Goal: Check status: Check status

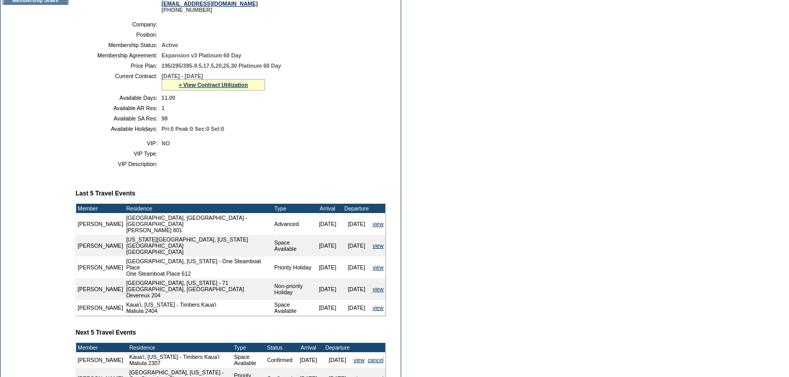
scroll to position [209, 0]
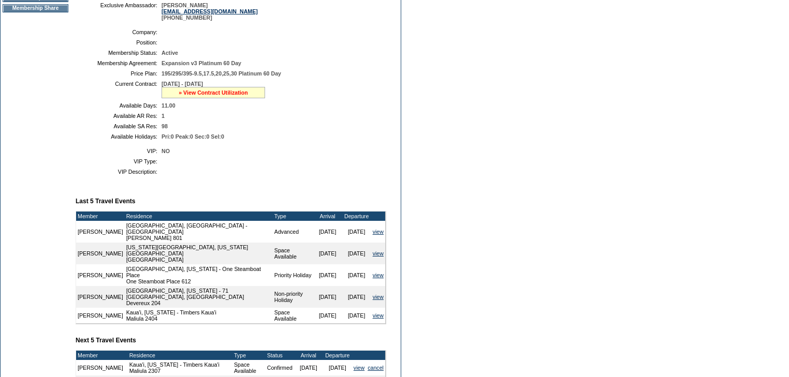
click at [201, 96] on link "» View Contract Utilization" at bounding box center [213, 93] width 69 height 6
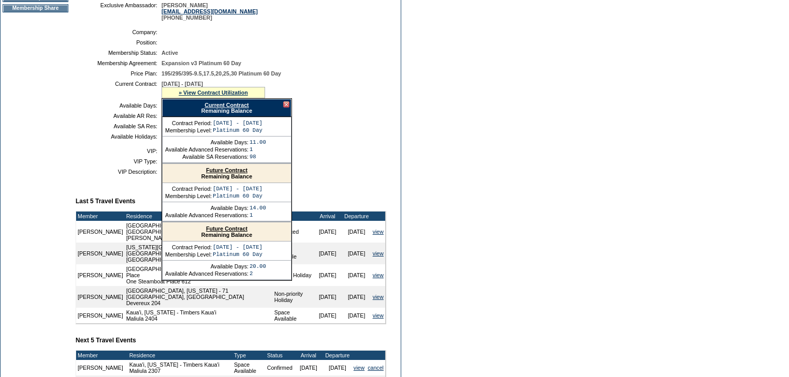
click at [227, 108] on link "Current Contract" at bounding box center [226, 105] width 44 height 6
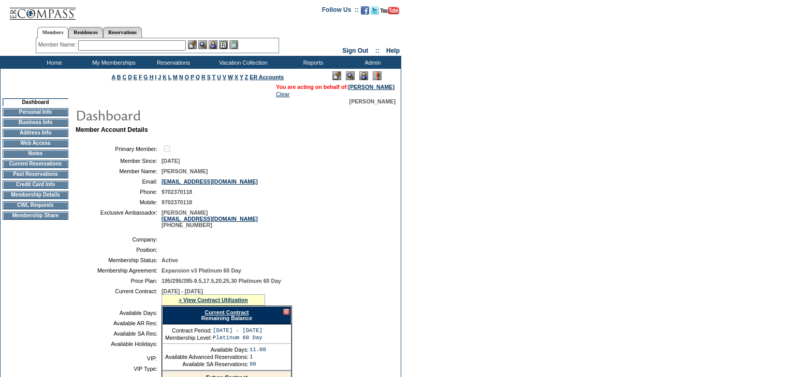
scroll to position [0, 0]
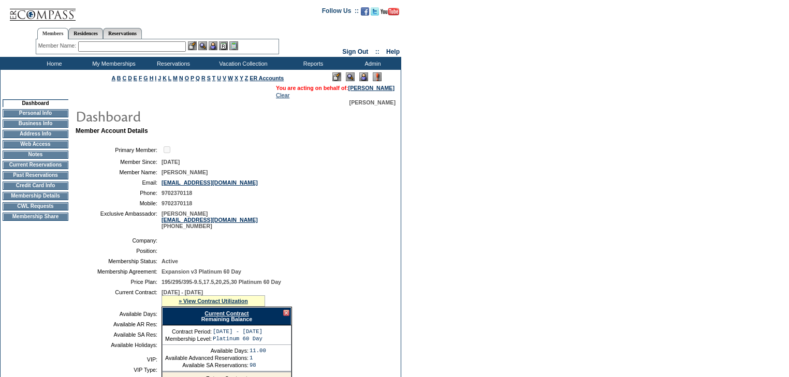
click at [35, 200] on td "Membership Details" at bounding box center [36, 196] width 66 height 8
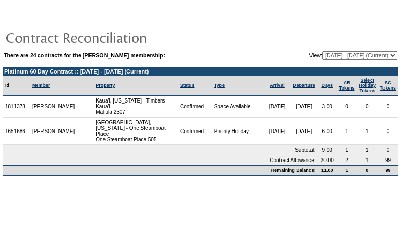
click at [343, 57] on select "[DATE] - [DATE] [DATE] - [DATE] [DATE] - [DATE] [DATE] - [DATE] [DATE] - [DATE]…" at bounding box center [360, 55] width 75 height 8
select select "123863"
click at [323, 51] on select "[DATE] - [DATE] [DATE] - [DATE] [DATE] - [DATE] [DATE] - [DATE] [DATE] - [DATE]…" at bounding box center [360, 55] width 75 height 8
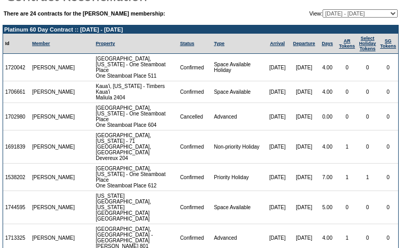
scroll to position [87, 0]
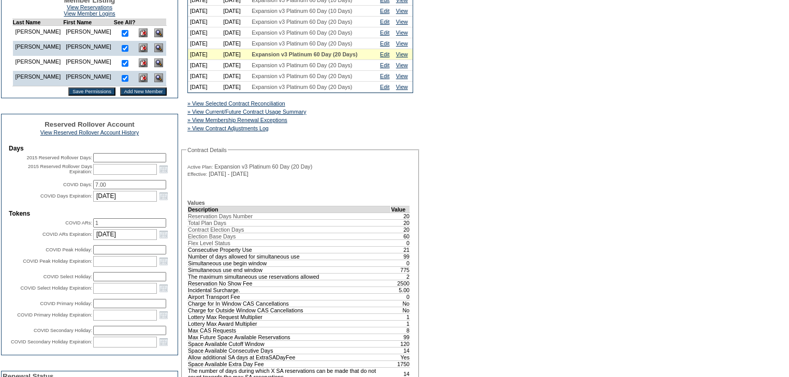
scroll to position [373, 0]
